Goal: Information Seeking & Learning: Learn about a topic

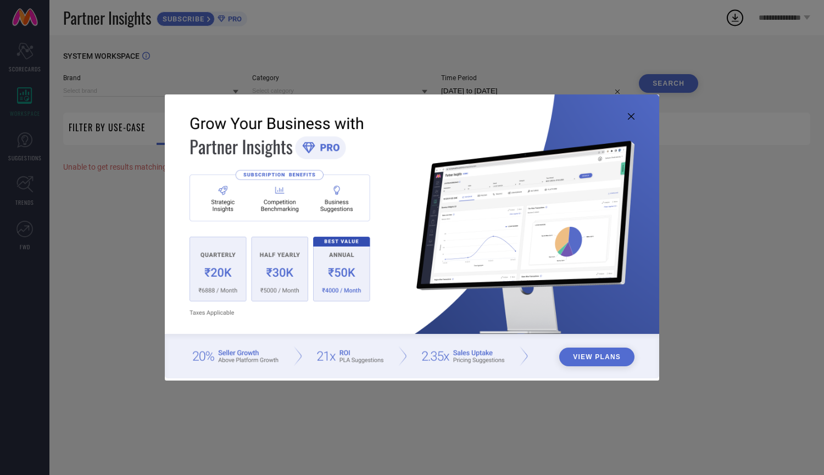
type input "1 STOP FASHION"
type input "All"
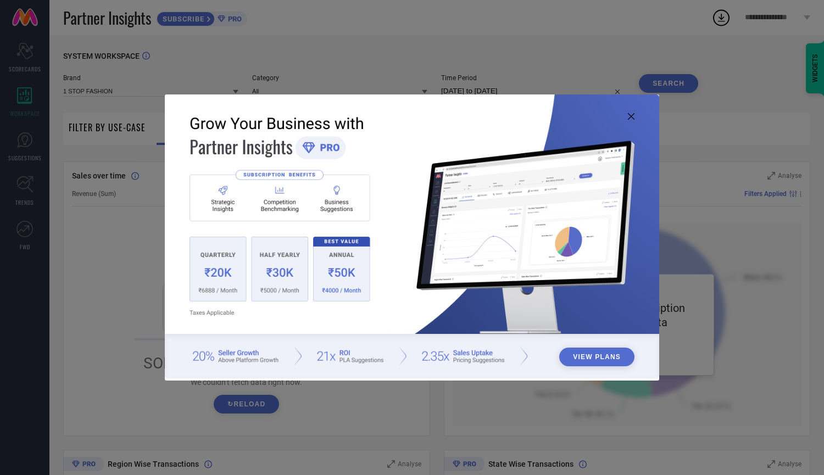
click at [633, 117] on icon at bounding box center [631, 116] width 7 height 7
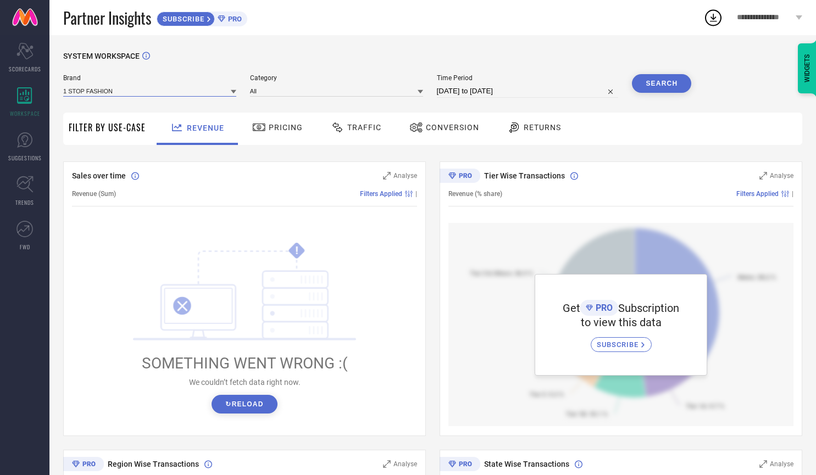
click at [192, 92] on input at bounding box center [149, 91] width 173 height 12
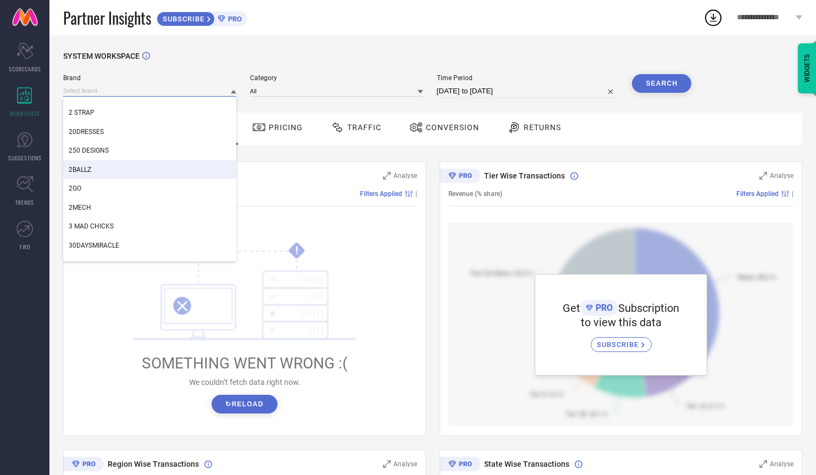
scroll to position [165, 0]
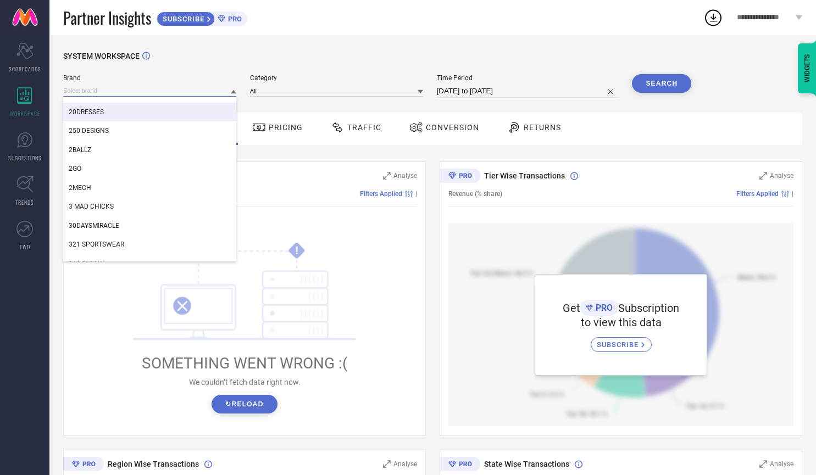
click at [178, 86] on input at bounding box center [149, 91] width 173 height 12
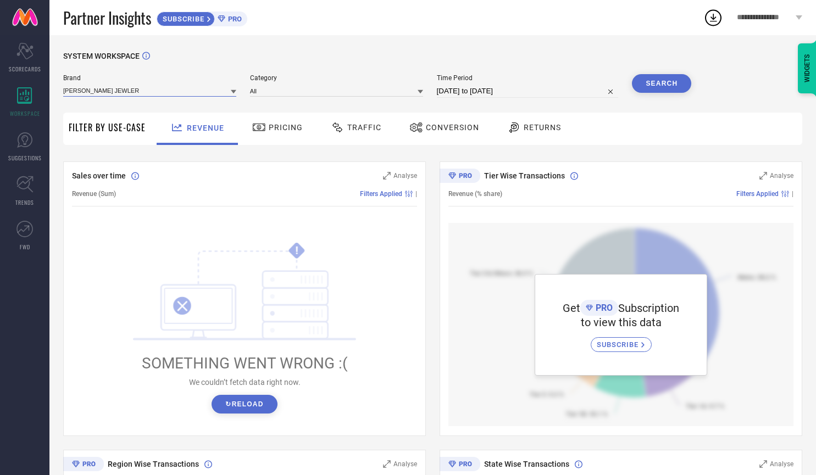
type input "[PERSON_NAME] JEWLERY"
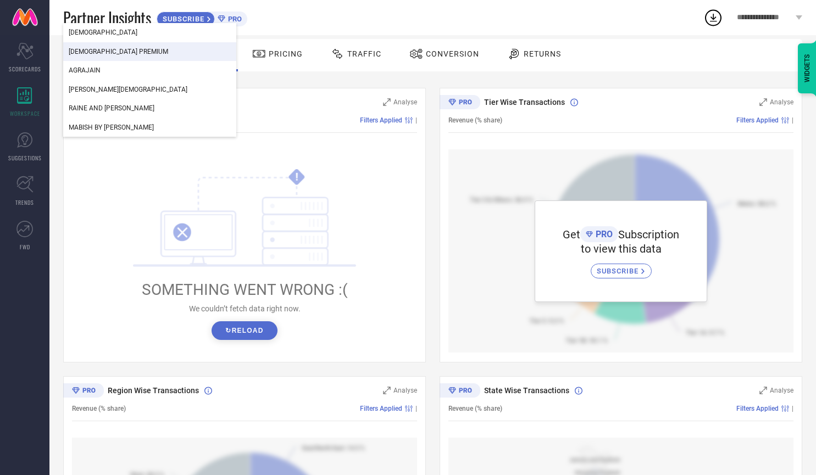
scroll to position [0, 0]
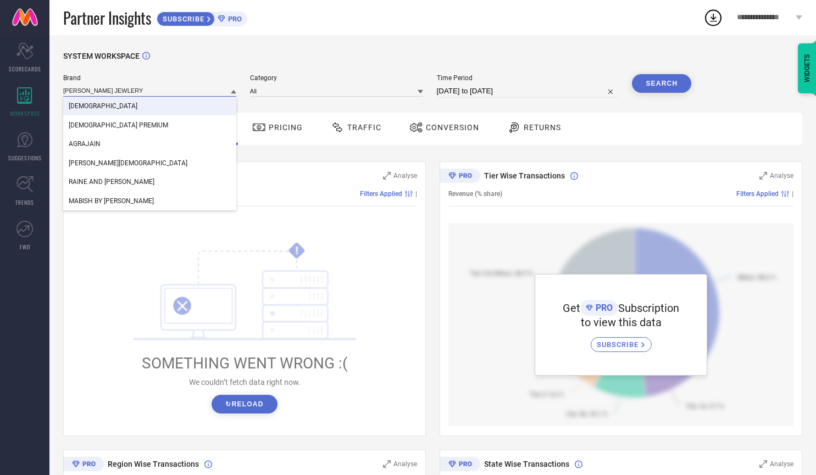
drag, startPoint x: 159, startPoint y: 93, endPoint x: 40, endPoint y: 80, distance: 119.5
click at [40, 80] on div "Scorecard SCORECARDS WORKSPACE SUGGESTIONS TRENDS FWD SYSTEM WORKSPACE Brand [P…" at bounding box center [408, 388] width 816 height 706
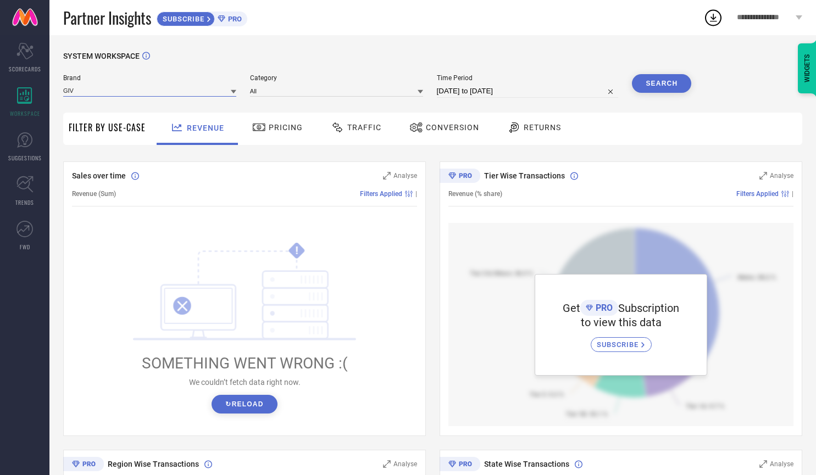
type input "GIVA"
click at [153, 91] on input "GIVA" at bounding box center [149, 91] width 173 height 12
click at [169, 103] on div "GIVA" at bounding box center [149, 106] width 173 height 19
click at [386, 94] on input at bounding box center [336, 91] width 173 height 12
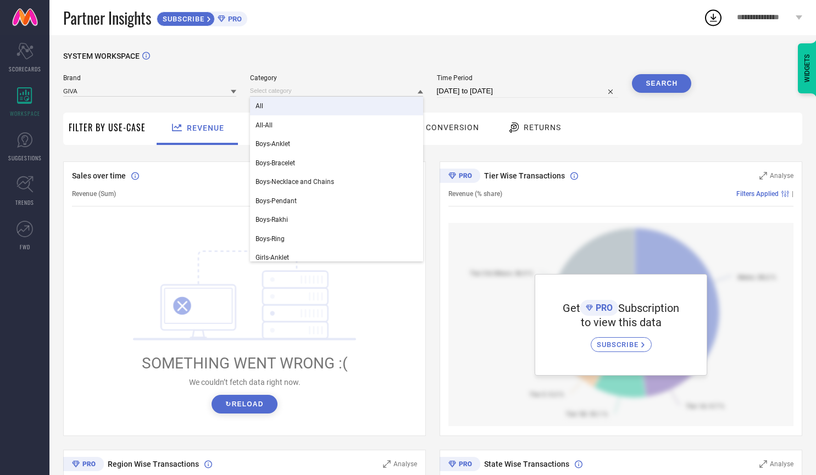
click at [385, 101] on div "All" at bounding box center [336, 106] width 173 height 19
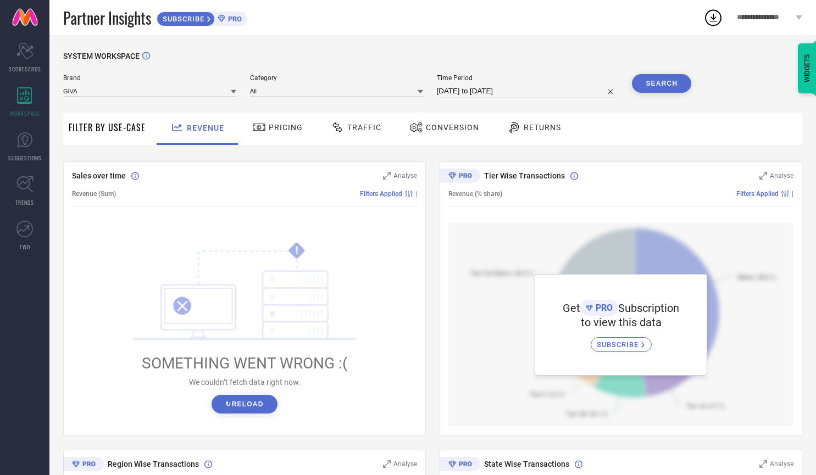
select select "7"
select select "2025"
select select "8"
select select "2025"
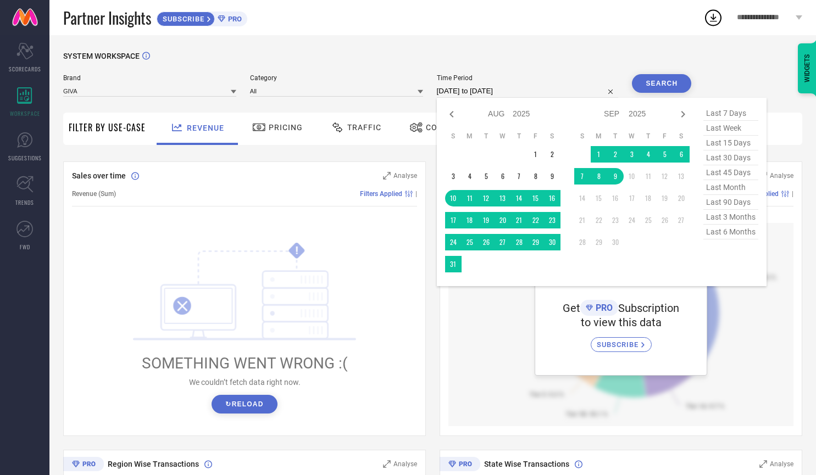
click at [561, 96] on input "[DATE] to [DATE]" at bounding box center [528, 91] width 182 height 13
click at [450, 114] on icon at bounding box center [451, 114] width 13 height 13
select select "6"
select select "2025"
select select "7"
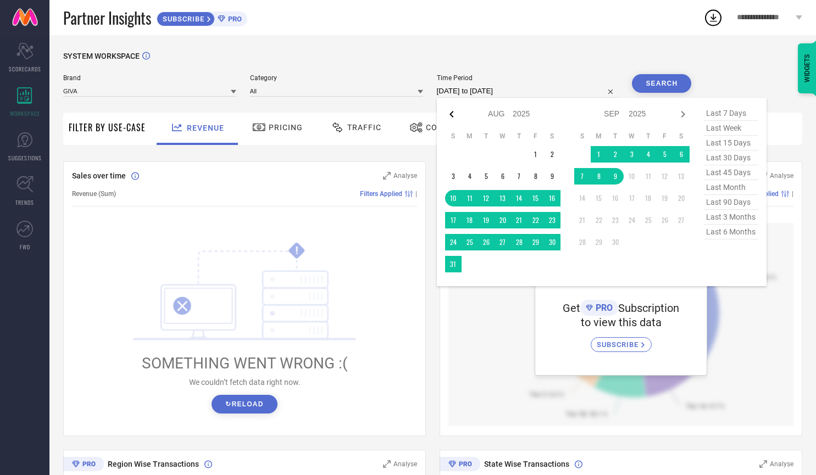
select select "2025"
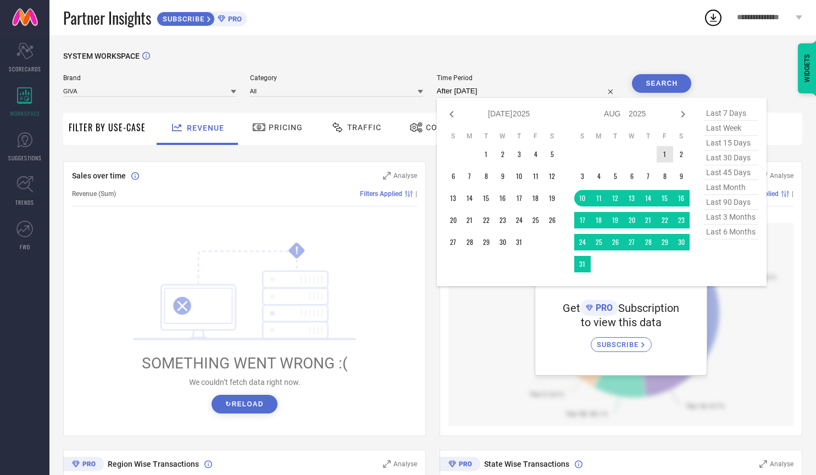
click at [664, 153] on td "1" at bounding box center [665, 154] width 16 height 16
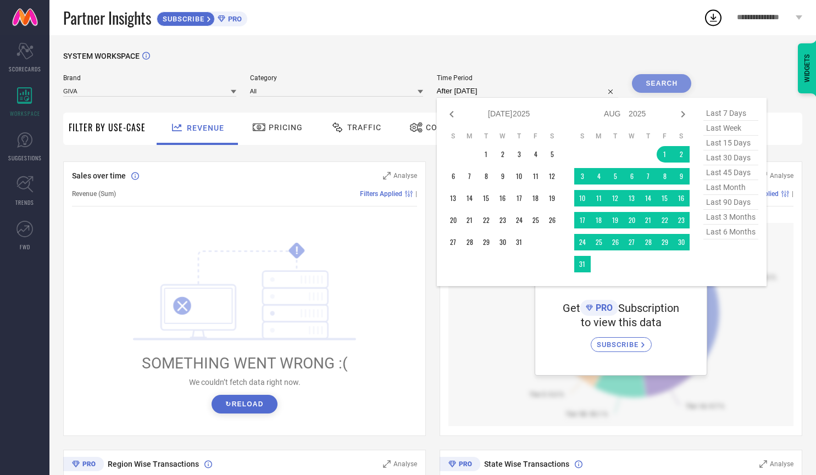
type input "[DATE] to [DATE]"
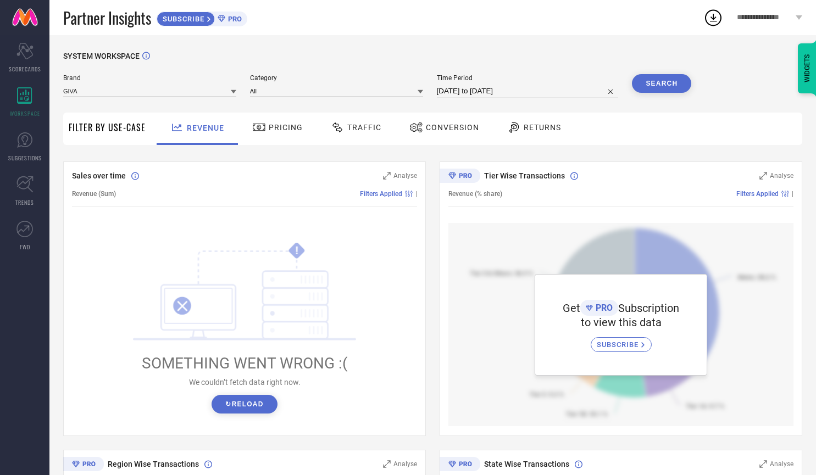
drag, startPoint x: 679, startPoint y: 86, endPoint x: 693, endPoint y: 84, distance: 13.9
click at [679, 87] on button "Search" at bounding box center [661, 83] width 59 height 19
click at [245, 406] on button "↻ Reload" at bounding box center [244, 404] width 65 height 19
click at [300, 131] on span "Pricing" at bounding box center [286, 127] width 34 height 9
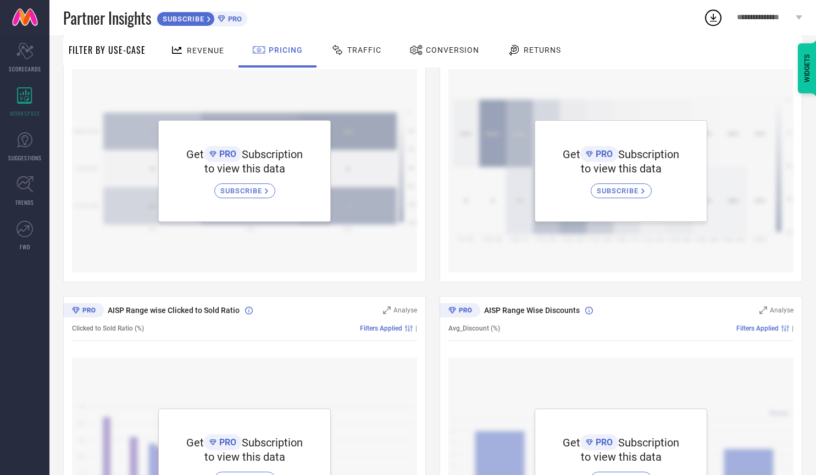
scroll to position [60, 0]
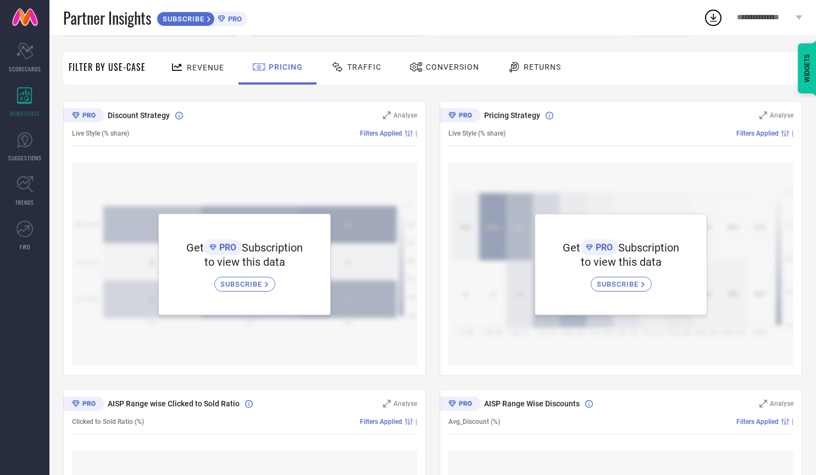
click at [353, 72] on div "Traffic" at bounding box center [356, 67] width 56 height 19
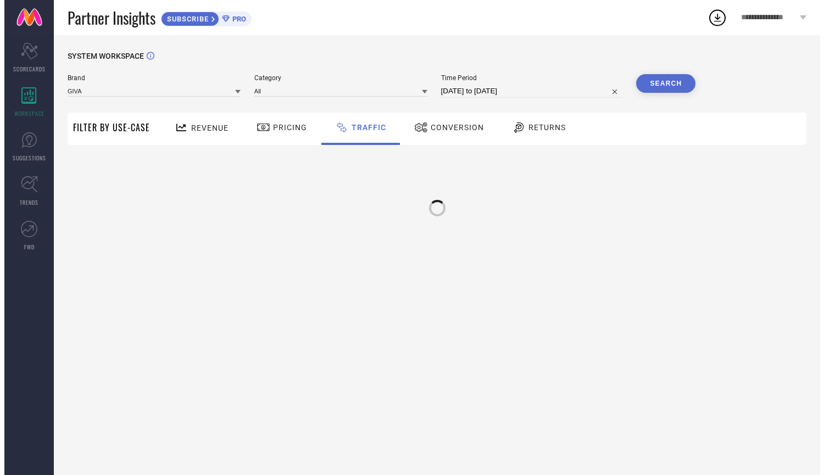
scroll to position [0, 0]
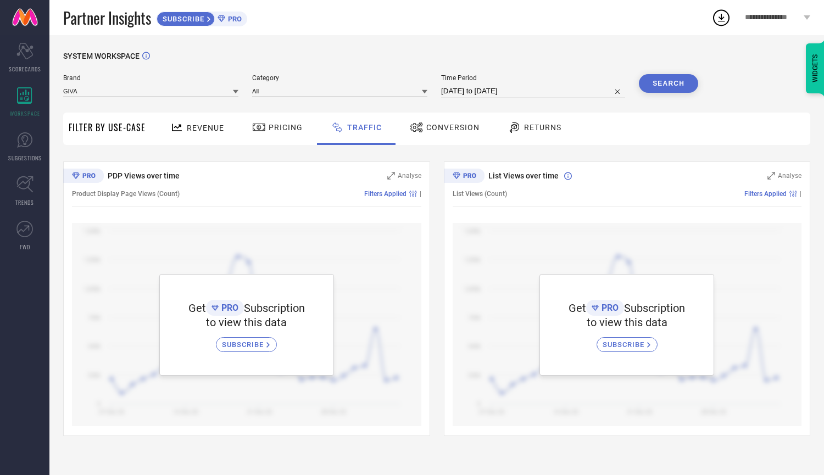
click at [443, 132] on span "Conversion" at bounding box center [453, 127] width 53 height 9
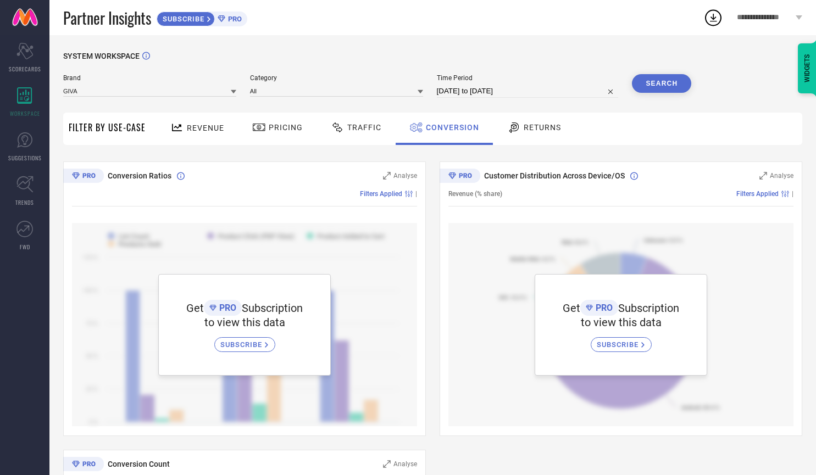
click at [562, 132] on div "Returns" at bounding box center [534, 129] width 81 height 32
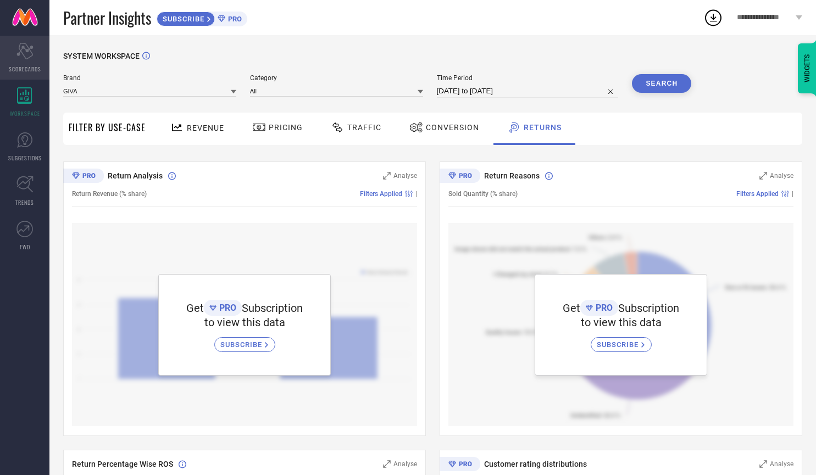
click at [30, 74] on div "Scorecard SCORECARDS" at bounding box center [24, 58] width 49 height 44
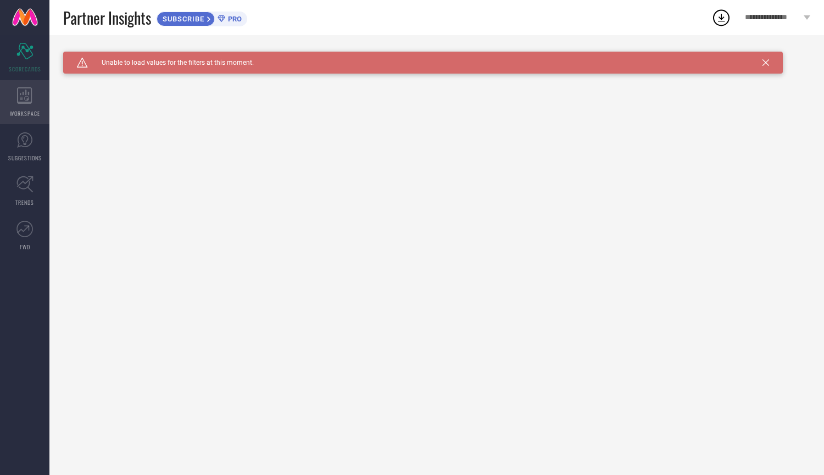
click at [34, 109] on span "WORKSPACE" at bounding box center [25, 113] width 30 height 8
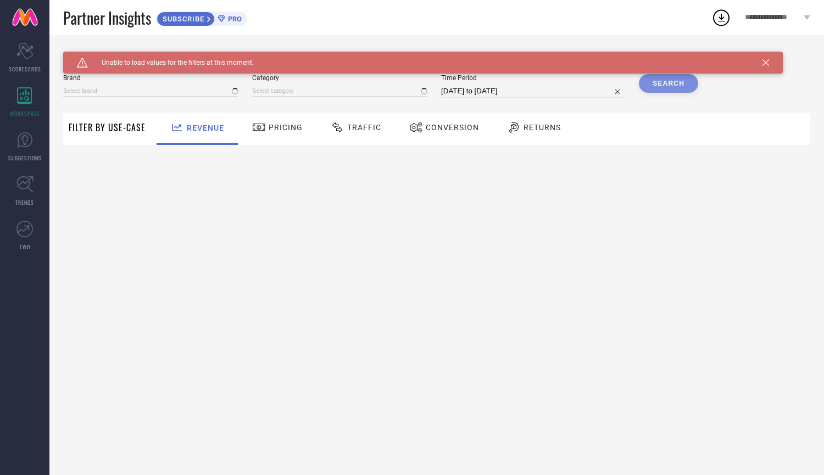
type input "1 STOP FASHION"
type input "All"
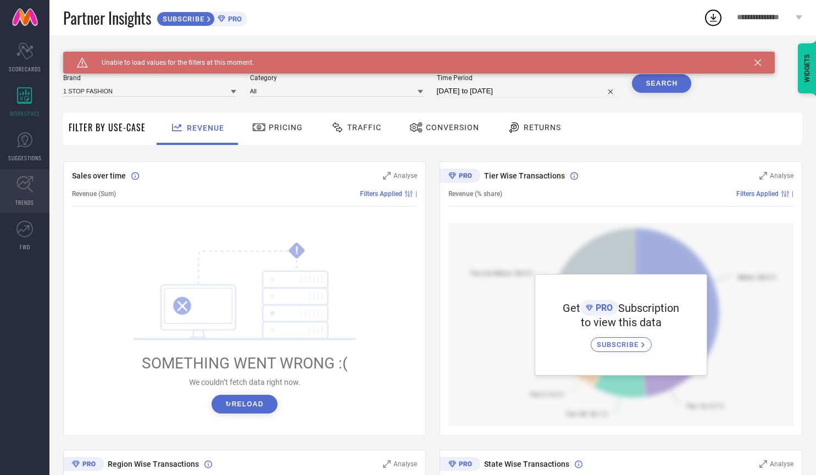
click at [16, 191] on link "TRENDS" at bounding box center [24, 191] width 49 height 44
